Goal: Transaction & Acquisition: Purchase product/service

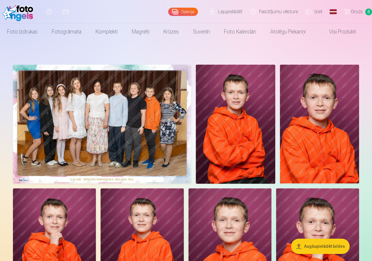
click at [156, 151] on img at bounding box center [102, 124] width 178 height 119
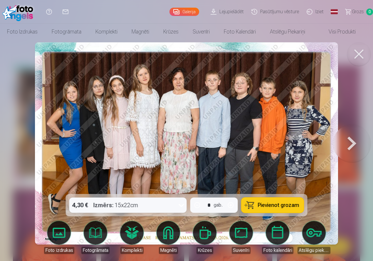
click at [266, 205] on span "Pievienot grozam" at bounding box center [278, 205] width 41 height 5
click at [350, 142] on button at bounding box center [352, 143] width 38 height 89
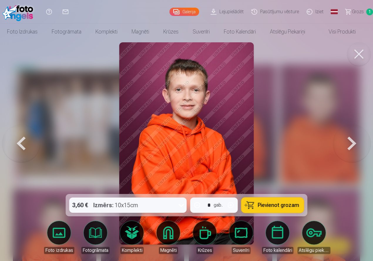
click at [348, 146] on button at bounding box center [352, 143] width 38 height 89
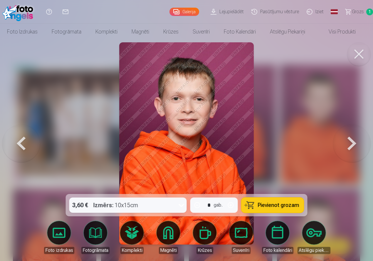
click at [341, 152] on button at bounding box center [352, 143] width 38 height 89
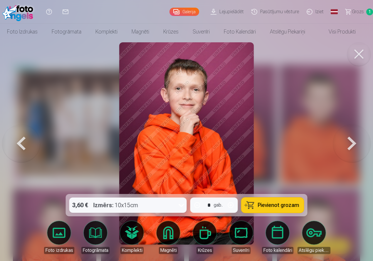
click at [339, 152] on button at bounding box center [352, 143] width 38 height 89
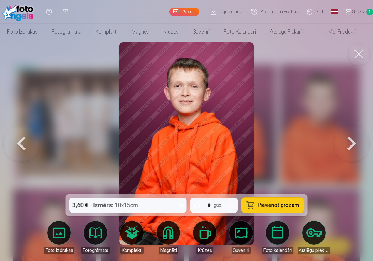
click at [335, 154] on button at bounding box center [352, 143] width 38 height 89
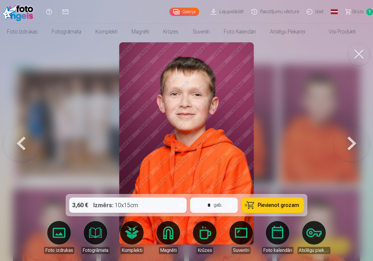
click at [330, 155] on div at bounding box center [186, 130] width 373 height 261
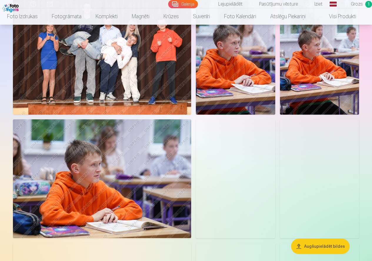
scroll to position [353, 0]
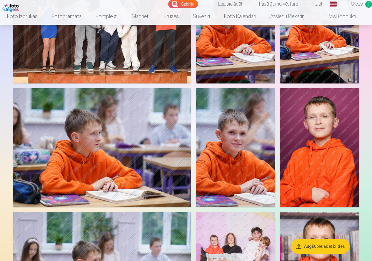
click at [320, 163] on img at bounding box center [319, 147] width 79 height 119
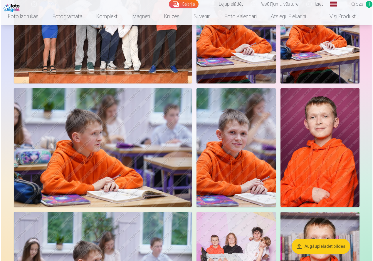
scroll to position [354, 0]
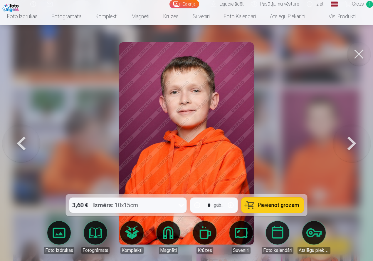
click at [352, 144] on button at bounding box center [352, 143] width 38 height 89
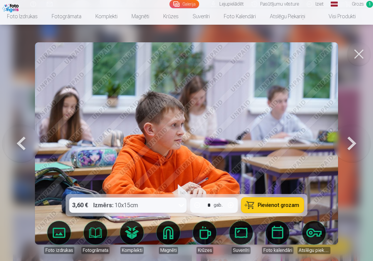
click at [349, 142] on button at bounding box center [352, 143] width 38 height 89
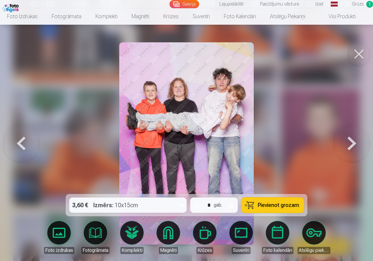
click at [283, 204] on span "Pievienot grozam" at bounding box center [278, 205] width 41 height 5
click at [353, 145] on button at bounding box center [352, 143] width 38 height 89
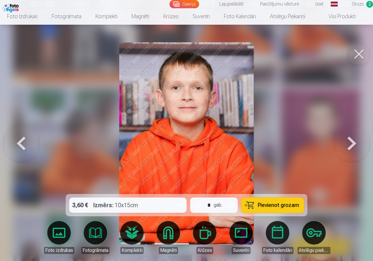
click at [336, 145] on button at bounding box center [352, 143] width 38 height 89
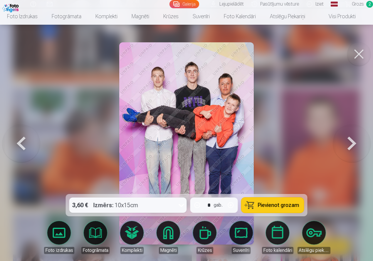
click at [353, 147] on button at bounding box center [352, 143] width 38 height 89
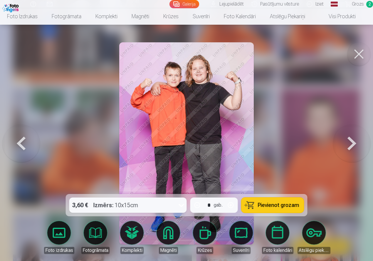
click at [351, 146] on button at bounding box center [352, 143] width 38 height 89
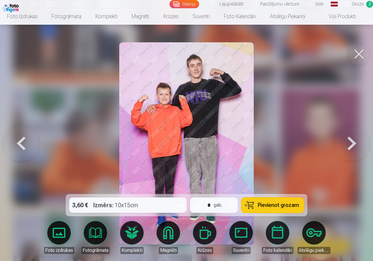
click at [353, 144] on button at bounding box center [352, 143] width 38 height 89
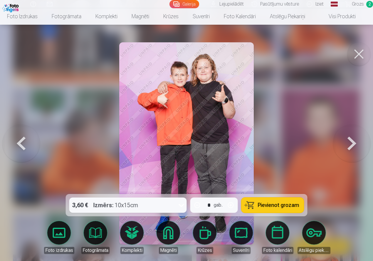
click at [293, 205] on span "Pievienot grozam" at bounding box center [278, 205] width 41 height 5
click at [350, 146] on button at bounding box center [352, 143] width 38 height 89
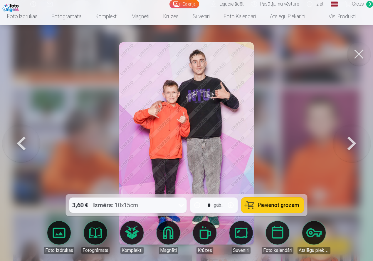
click at [354, 144] on button at bounding box center [352, 143] width 38 height 89
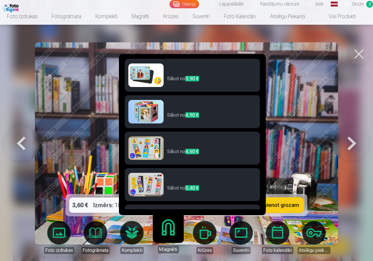
click at [173, 232] on link "Magnēti" at bounding box center [168, 235] width 36 height 36
click at [176, 68] on h6 "Personalizēti foto magnēti" at bounding box center [211, 69] width 89 height 12
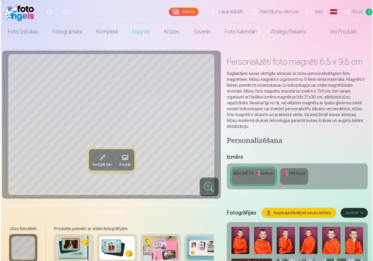
scroll to position [354, 0]
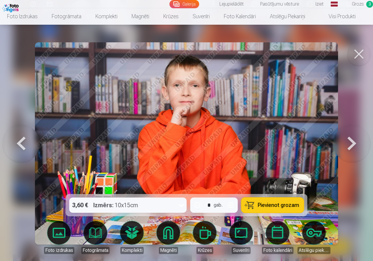
click at [354, 143] on button at bounding box center [352, 143] width 38 height 89
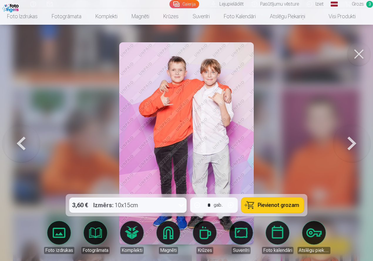
click at [286, 205] on span "Pievienot grozam" at bounding box center [278, 205] width 41 height 5
click at [354, 141] on button at bounding box center [352, 143] width 38 height 89
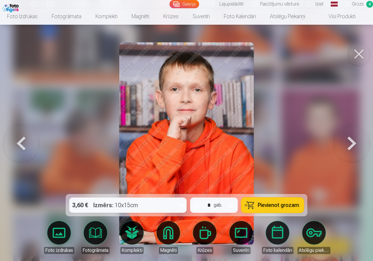
click at [354, 142] on button at bounding box center [352, 143] width 38 height 89
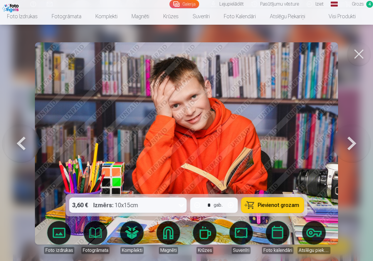
click at [352, 143] on button at bounding box center [352, 143] width 38 height 89
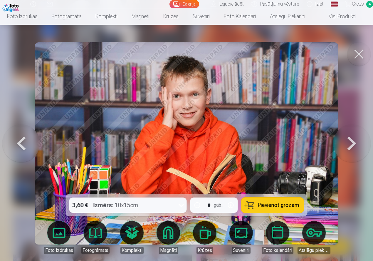
click at [351, 143] on button at bounding box center [352, 143] width 38 height 89
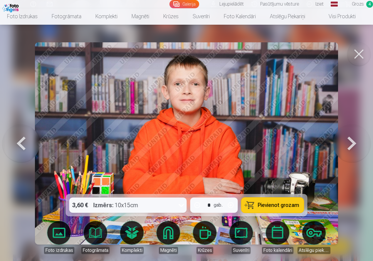
click at [350, 144] on button at bounding box center [352, 143] width 38 height 89
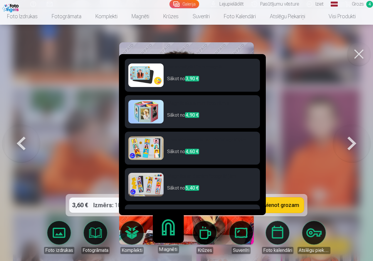
click at [168, 232] on link "Magnēti" at bounding box center [168, 235] width 36 height 36
click at [177, 68] on h6 "Personalizēti foto magnēti" at bounding box center [211, 69] width 89 height 12
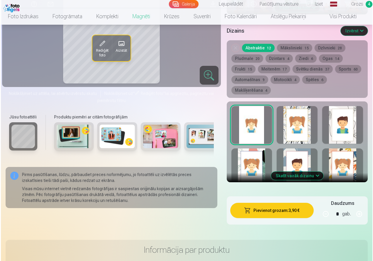
scroll to position [323, 0]
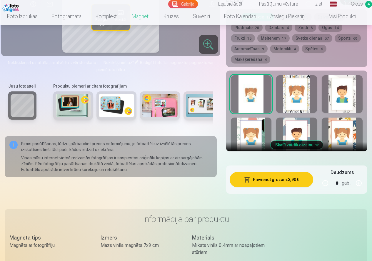
click at [276, 179] on button "Pievienot grozam : 3,90 €" at bounding box center [272, 179] width 84 height 15
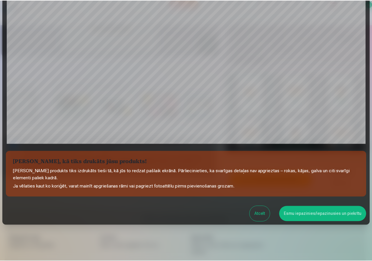
scroll to position [141, 0]
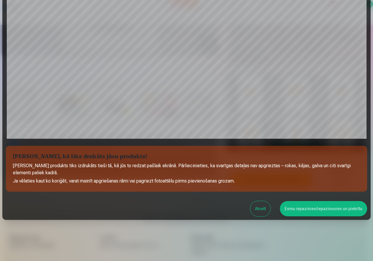
click at [299, 210] on button "Esmu iepazinies/iepazinusies un piekrītu" at bounding box center [323, 208] width 87 height 15
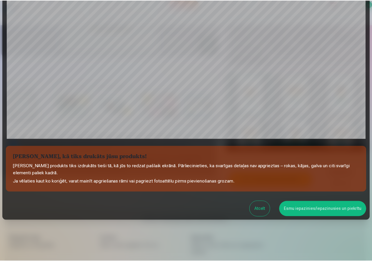
scroll to position [140, 0]
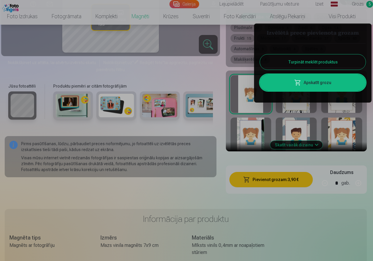
click at [185, 194] on div at bounding box center [186, 130] width 373 height 261
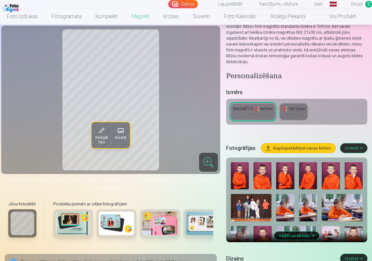
scroll to position [0, 0]
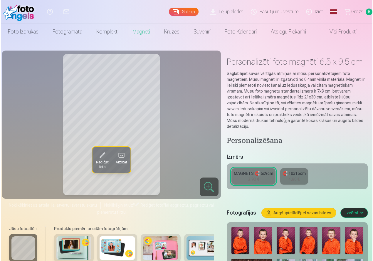
scroll to position [354, 0]
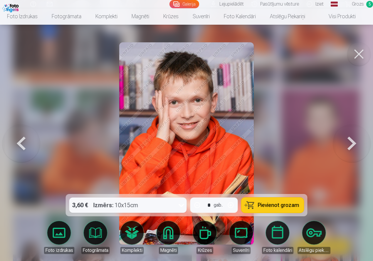
click at [354, 143] on button at bounding box center [352, 143] width 38 height 89
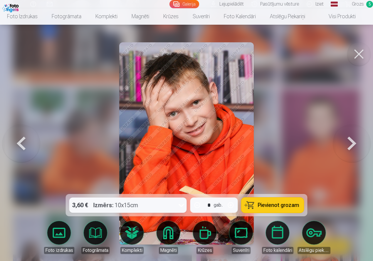
click at [349, 145] on button at bounding box center [352, 143] width 38 height 89
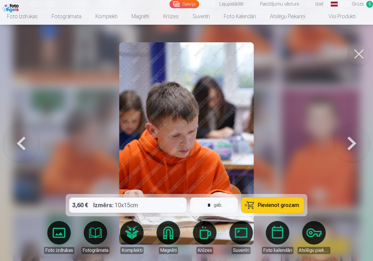
click at [346, 146] on button at bounding box center [352, 143] width 38 height 89
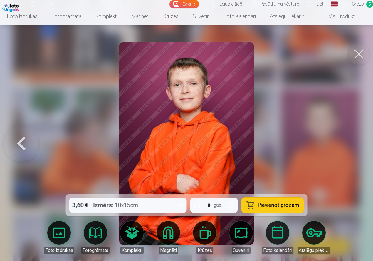
click at [266, 208] on span "Pievienot grozam" at bounding box center [278, 205] width 41 height 5
click at [191, 4] on link "Galerija" at bounding box center [185, 4] width 30 height 8
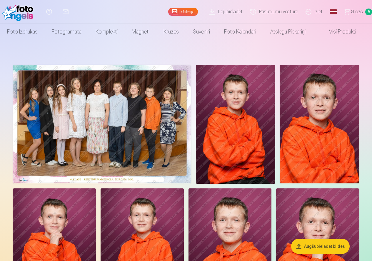
click at [360, 11] on span "Grozs" at bounding box center [357, 11] width 12 height 7
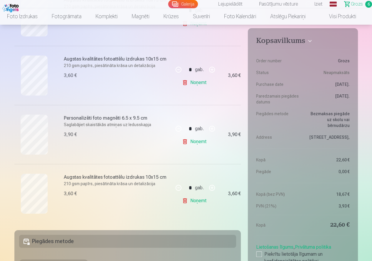
scroll to position [294, 0]
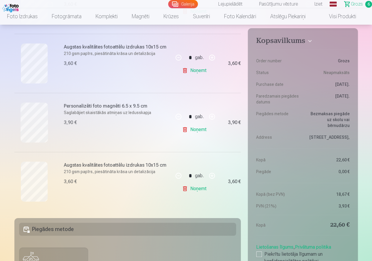
click at [191, 4] on link "Galerija" at bounding box center [183, 4] width 30 height 8
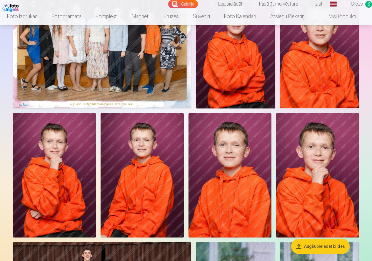
scroll to position [88, 0]
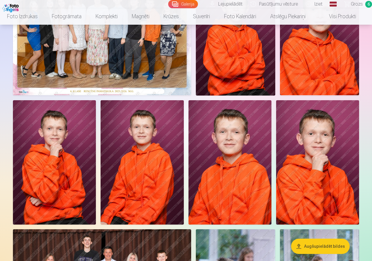
click at [320, 159] on img at bounding box center [317, 162] width 83 height 125
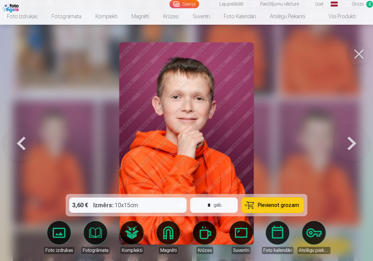
click at [349, 146] on button at bounding box center [352, 143] width 38 height 89
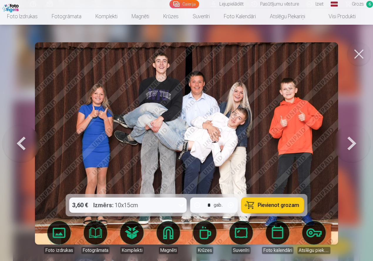
click at [348, 141] on button at bounding box center [352, 143] width 38 height 89
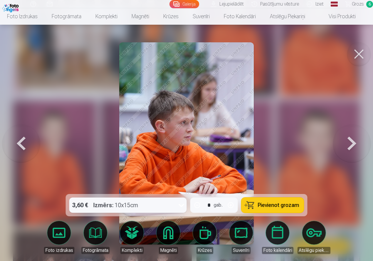
click at [350, 141] on button at bounding box center [352, 143] width 38 height 89
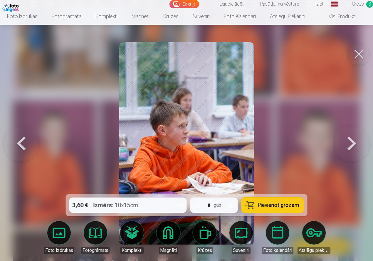
click at [350, 141] on button at bounding box center [352, 143] width 38 height 89
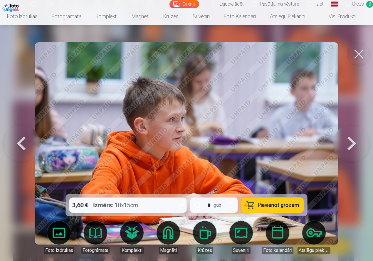
click at [365, 145] on button at bounding box center [352, 143] width 38 height 89
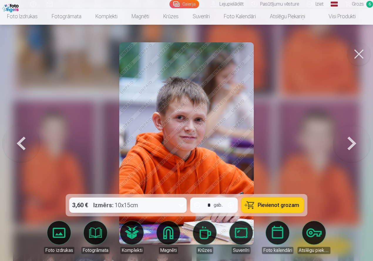
click at [363, 144] on button at bounding box center [352, 143] width 38 height 89
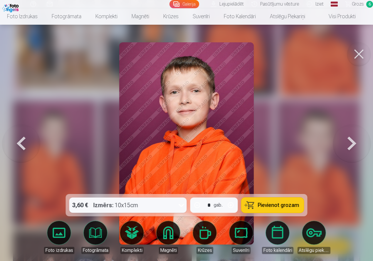
click at [22, 143] on button at bounding box center [21, 143] width 38 height 89
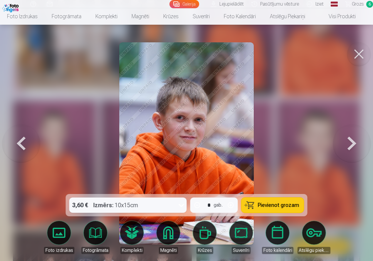
click at [287, 203] on span "Pievienot grozam" at bounding box center [278, 205] width 41 height 5
click at [353, 145] on button at bounding box center [352, 143] width 38 height 89
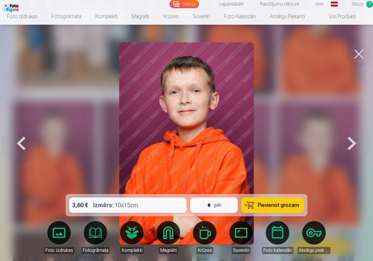
drag, startPoint x: 339, startPoint y: 145, endPoint x: 336, endPoint y: 144, distance: 3.0
click at [338, 145] on button at bounding box center [352, 143] width 38 height 89
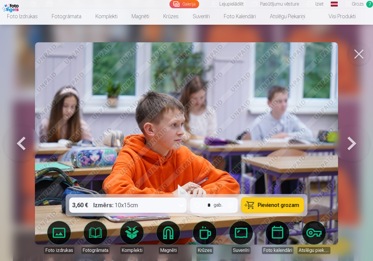
click at [327, 143] on img at bounding box center [186, 143] width 303 height 202
click at [345, 148] on button at bounding box center [352, 143] width 38 height 89
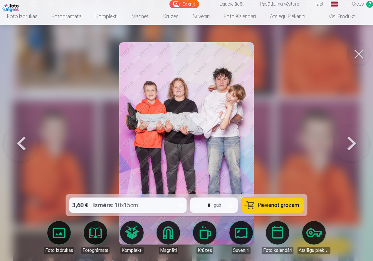
click at [334, 145] on button at bounding box center [352, 143] width 38 height 89
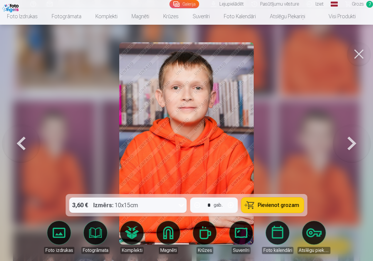
click at [346, 148] on button at bounding box center [352, 143] width 38 height 89
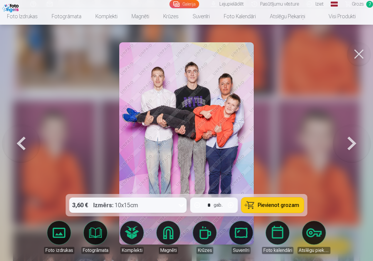
click at [350, 153] on button at bounding box center [352, 143] width 38 height 89
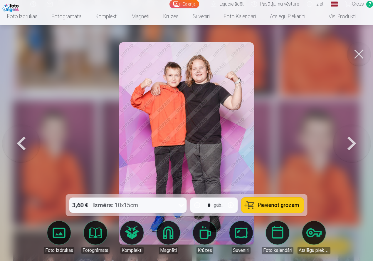
click at [342, 152] on button at bounding box center [352, 143] width 38 height 89
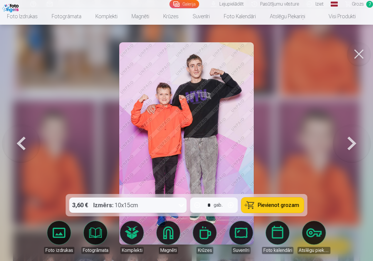
click at [333, 152] on div at bounding box center [186, 130] width 373 height 261
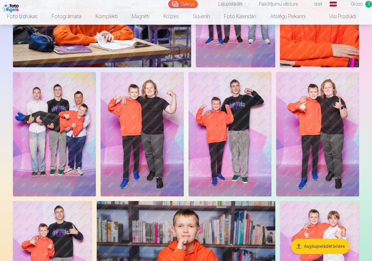
scroll to position [647, 0]
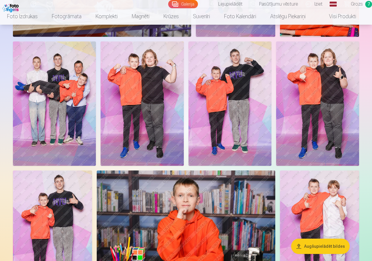
click at [245, 104] on img at bounding box center [229, 103] width 83 height 125
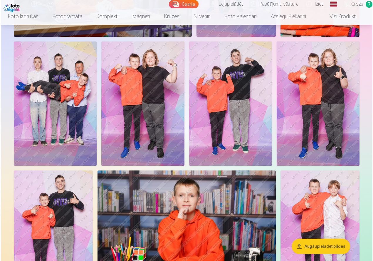
scroll to position [649, 0]
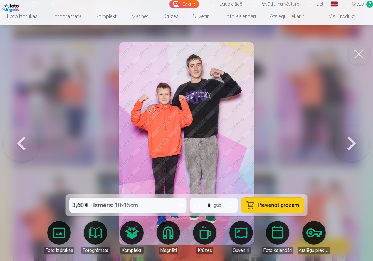
click at [274, 204] on span "Pievienot grozam" at bounding box center [278, 205] width 41 height 5
click at [359, 5] on span "Grozs" at bounding box center [358, 4] width 12 height 7
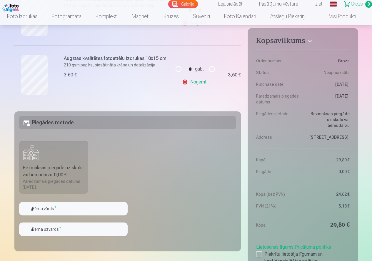
scroll to position [529, 0]
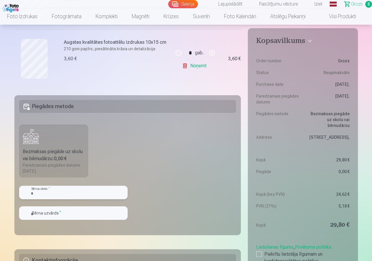
click at [80, 191] on input "text" at bounding box center [73, 193] width 108 height 14
type input "*****"
click at [67, 214] on input "text" at bounding box center [73, 213] width 108 height 14
type input "**********"
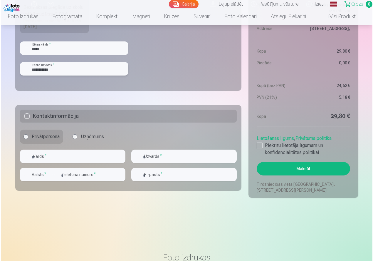
scroll to position [676, 0]
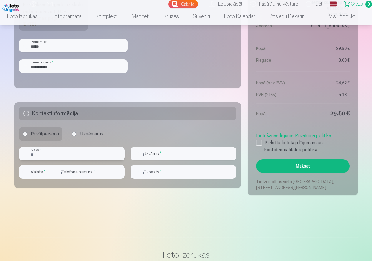
click at [88, 152] on input "text" at bounding box center [72, 154] width 106 height 14
type input "*******"
type input "**********"
type input "********"
type input "**********"
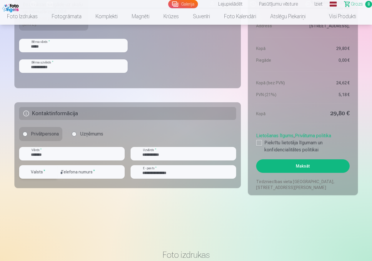
drag, startPoint x: 41, startPoint y: 174, endPoint x: 45, endPoint y: 176, distance: 5.0
click at [41, 174] on label "Valsts *" at bounding box center [38, 172] width 19 height 6
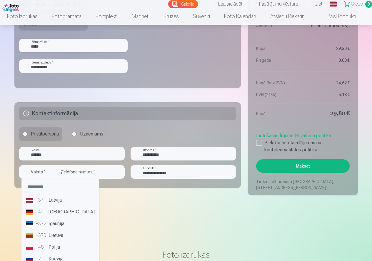
drag, startPoint x: 55, startPoint y: 202, endPoint x: 116, endPoint y: 202, distance: 61.7
click at [55, 202] on li "+371 Latvija" at bounding box center [60, 200] width 73 height 12
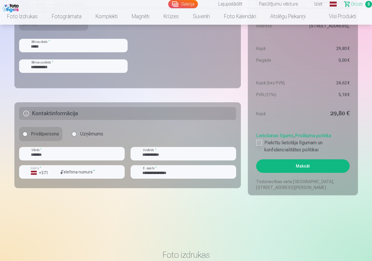
click at [262, 142] on div at bounding box center [259, 143] width 6 height 6
click at [278, 168] on button "Maksāt" at bounding box center [302, 166] width 93 height 14
